Goal: Task Accomplishment & Management: Manage account settings

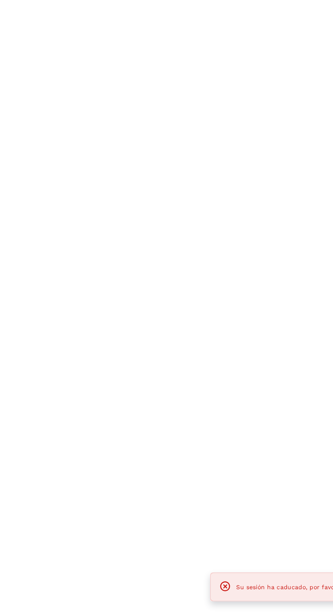
click at [226, 595] on span "Su sesión ha caducado, por favor vuelva a ingresar." at bounding box center [252, 591] width 124 height 5
click at [180, 591] on icon at bounding box center [181, 592] width 10 height 10
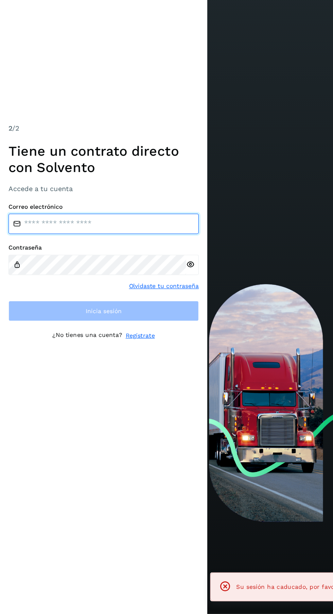
click at [97, 309] on input "email" at bounding box center [83, 300] width 153 height 16
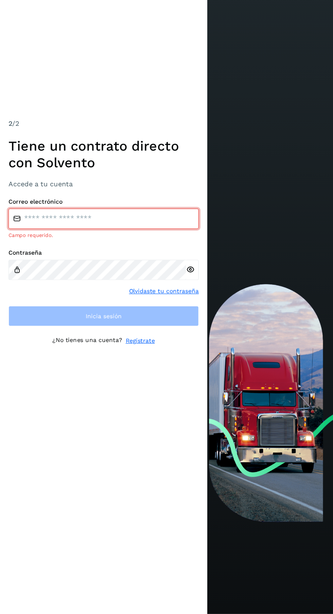
type input "**********"
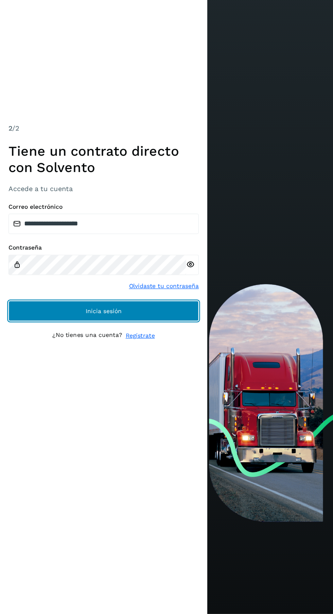
click at [128, 379] on button "Inicia sesión" at bounding box center [83, 370] width 153 height 16
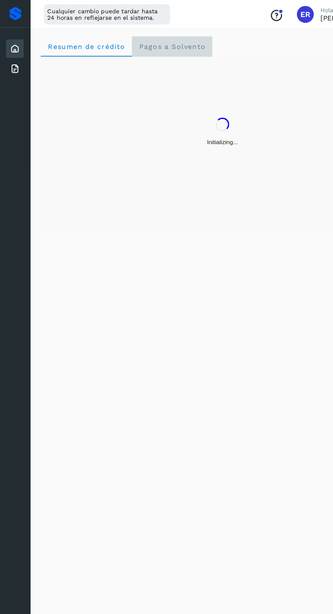
click at [133, 37] on span "Pagos a Solvento" at bounding box center [138, 37] width 54 height 6
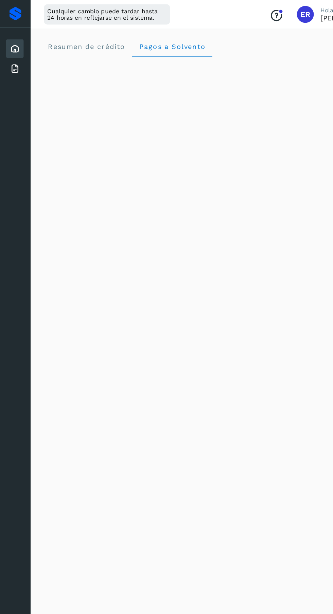
click at [12, 56] on icon at bounding box center [12, 55] width 8 height 8
